Goal: Information Seeking & Learning: Learn about a topic

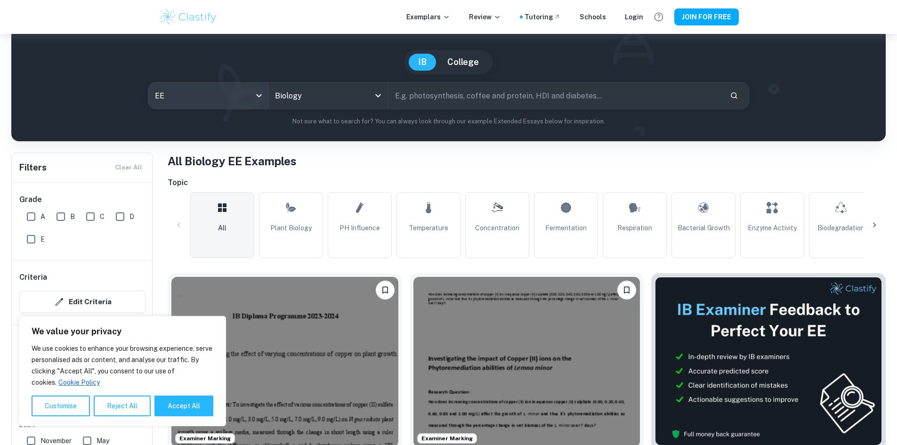
scroll to position [188, 0]
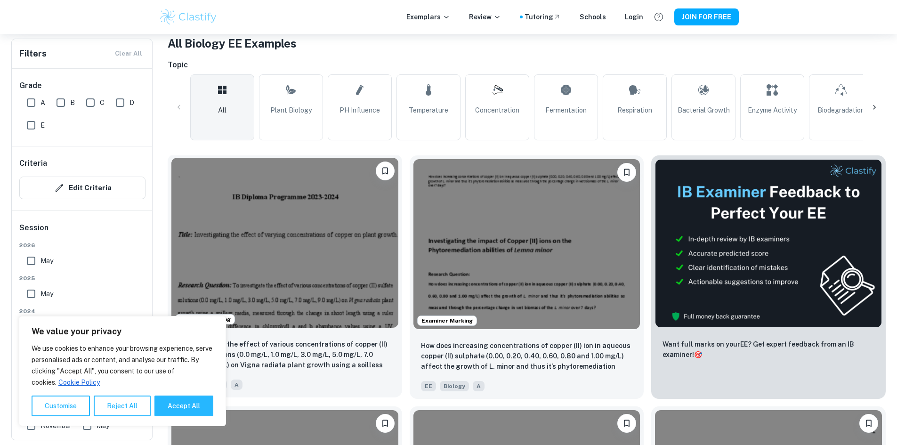
click at [257, 207] on img at bounding box center [284, 243] width 227 height 170
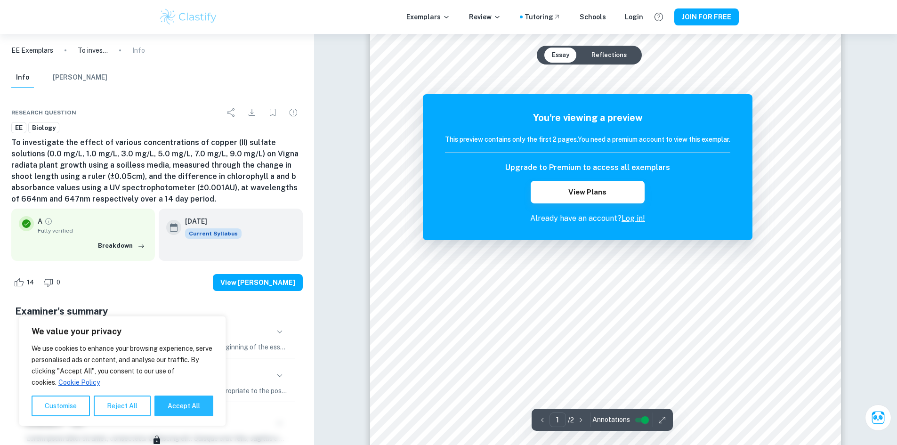
scroll to position [47, 0]
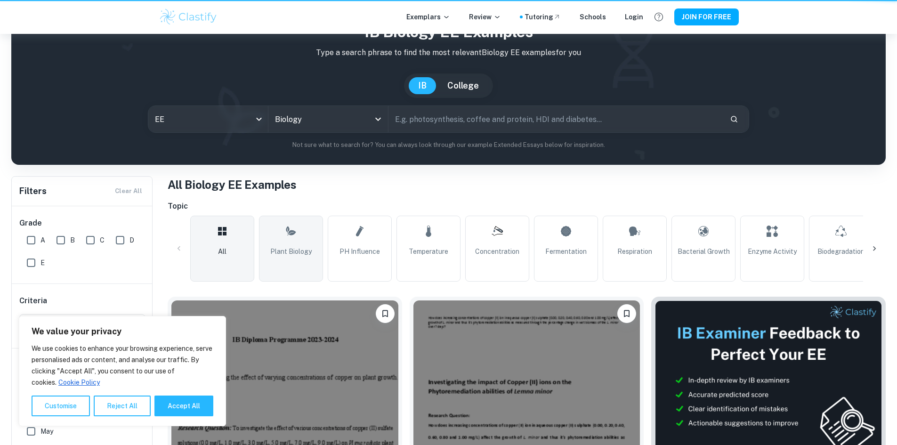
scroll to position [188, 0]
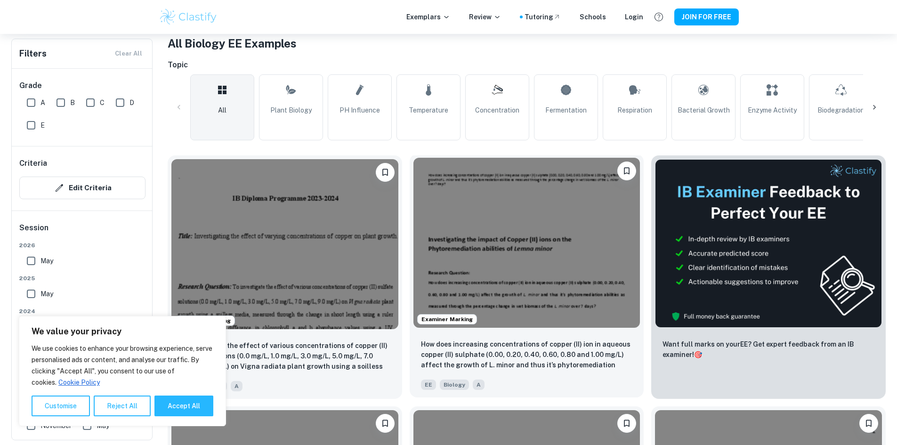
click at [492, 218] on img at bounding box center [527, 243] width 227 height 170
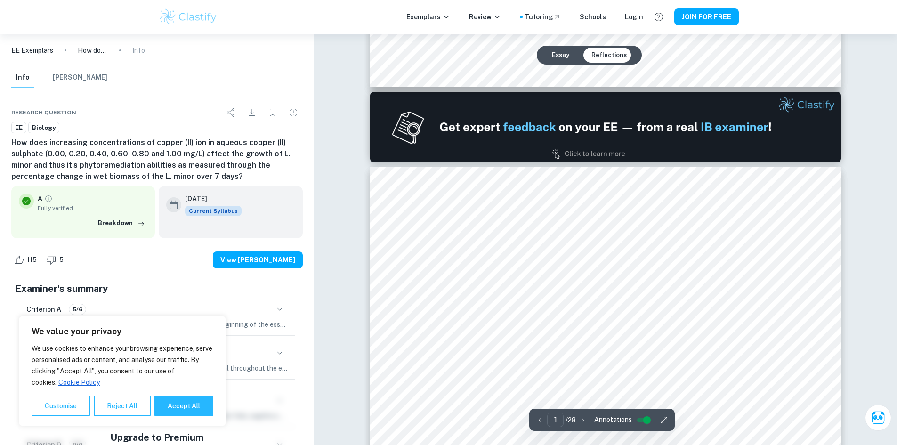
type input "2"
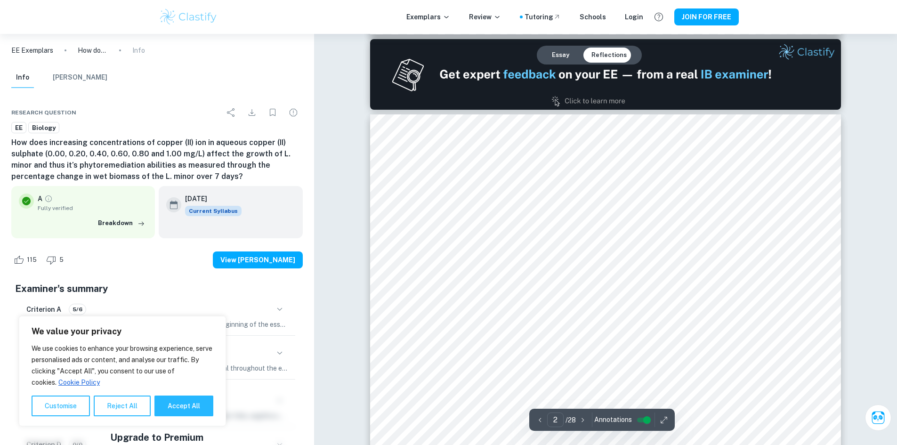
scroll to position [612, 0]
